Goal: Transaction & Acquisition: Purchase product/service

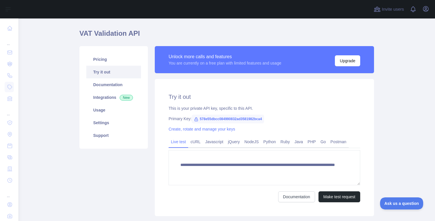
scroll to position [15, 0]
click at [344, 60] on button "Upgrade" at bounding box center [347, 60] width 25 height 11
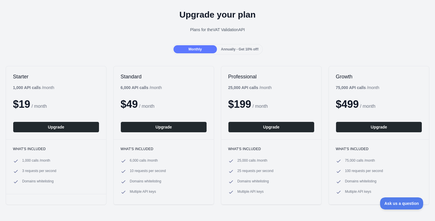
scroll to position [20, 0]
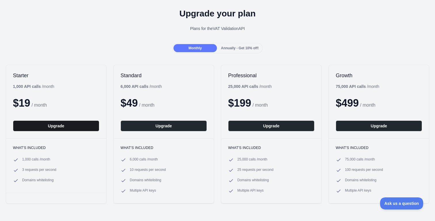
click at [62, 125] on button "Upgrade" at bounding box center [56, 125] width 86 height 11
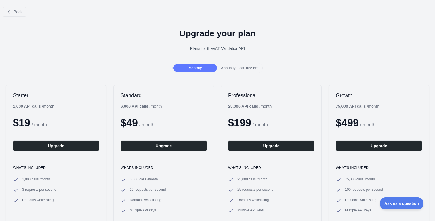
click at [237, 67] on span "Annually - Get 10% off!" at bounding box center [240, 68] width 38 height 4
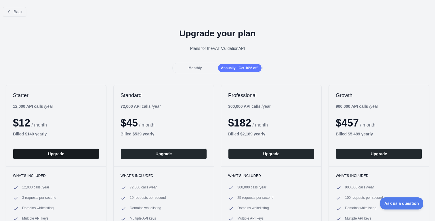
click at [72, 151] on button "Upgrade" at bounding box center [56, 153] width 86 height 11
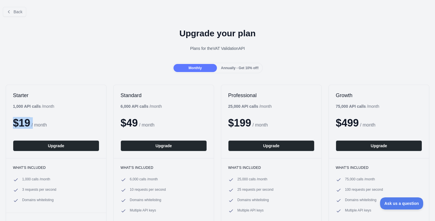
drag, startPoint x: 10, startPoint y: 122, endPoint x: 34, endPoint y: 123, distance: 23.9
click at [34, 123] on div "Starter 1,000 API calls / month $ 19 / month Upgrade" at bounding box center [56, 121] width 100 height 73
click at [32, 125] on div "$ 19 / month" at bounding box center [56, 123] width 86 height 12
drag, startPoint x: 14, startPoint y: 122, endPoint x: 31, endPoint y: 124, distance: 17.3
click at [30, 124] on span "$ 19" at bounding box center [21, 123] width 17 height 12
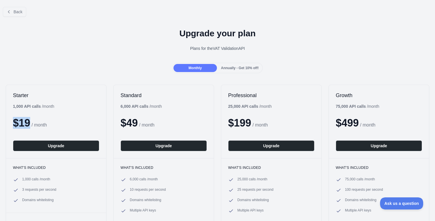
copy span "$ 19"
